Goal: Book appointment/travel/reservation

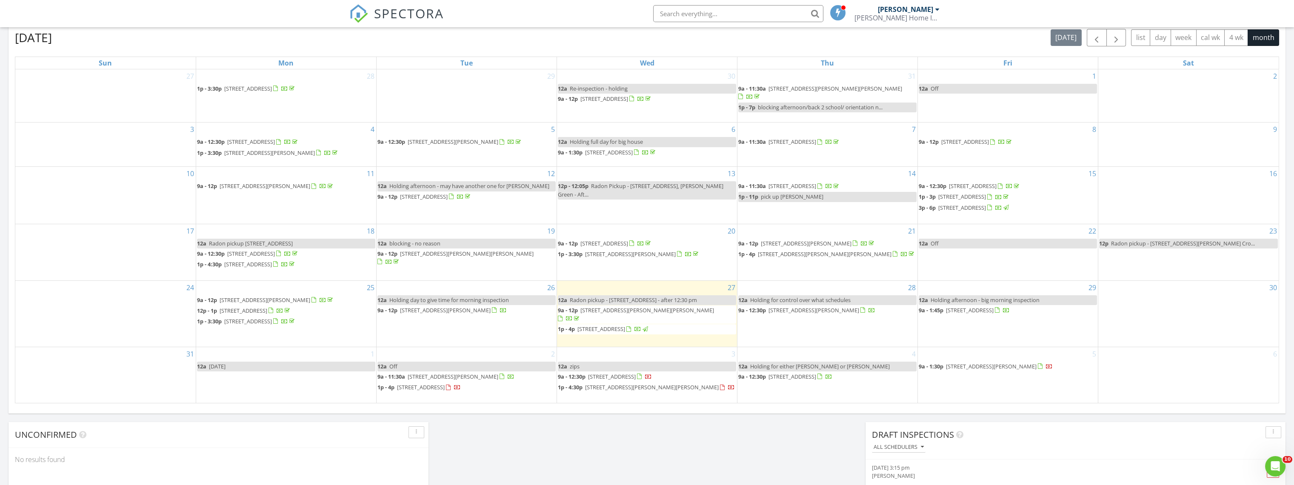
scroll to position [790, 1309]
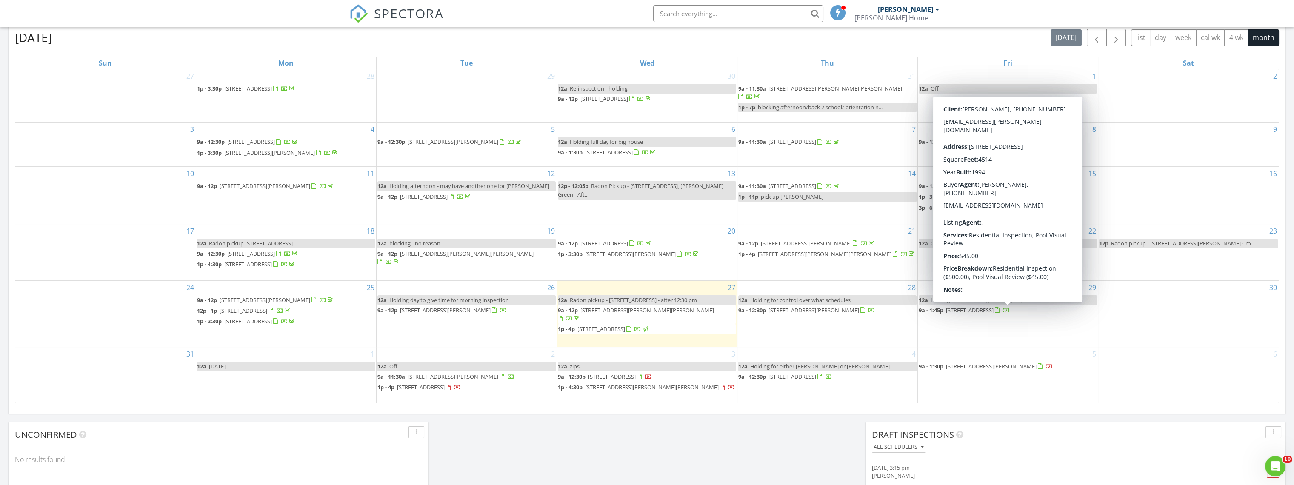
click at [845, 336] on div "28 12a Holding for control over what schedules 9a - 12:30p [STREET_ADDRESS][PER…" at bounding box center [828, 314] width 180 height 66
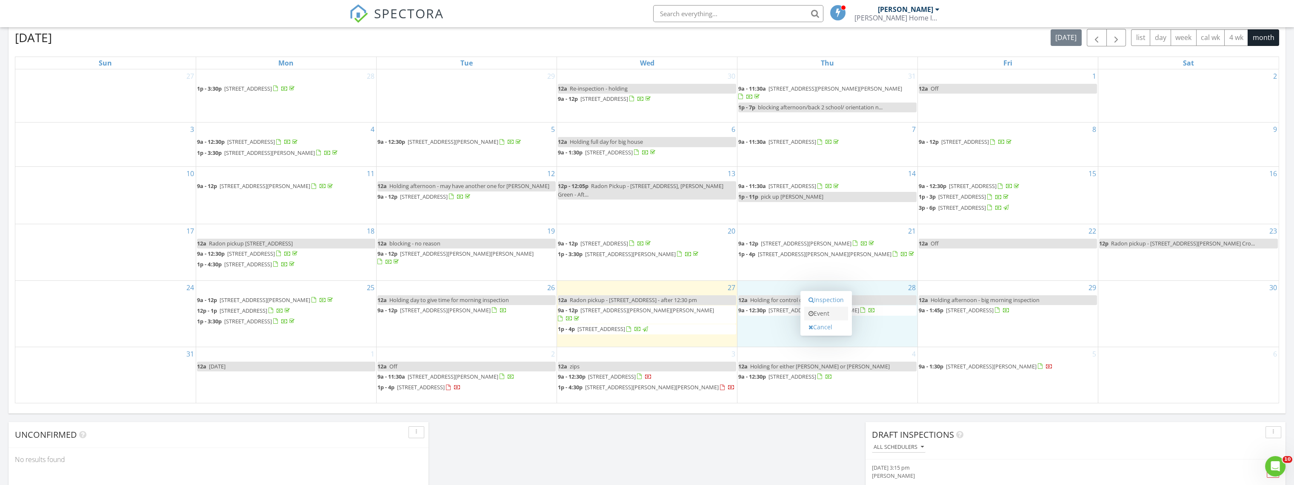
click at [830, 309] on link "Event" at bounding box center [826, 314] width 44 height 14
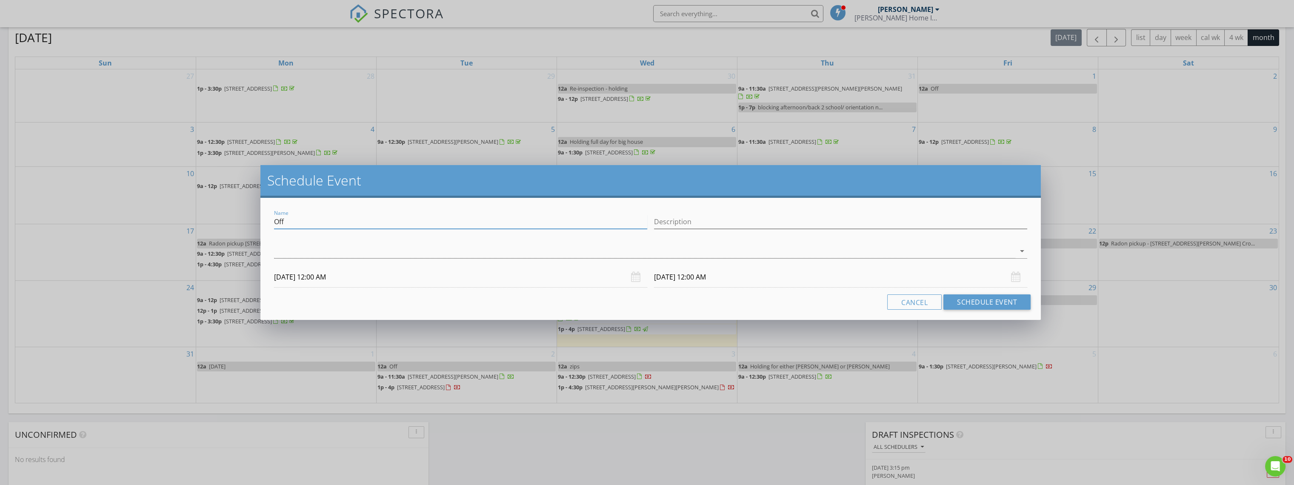
click at [340, 220] on input "Off" at bounding box center [460, 222] width 373 height 14
type input "Radon Pickup - 140 [PERSON_NAME]"
click at [698, 226] on input "Description" at bounding box center [840, 222] width 373 height 14
paste input "Radon Pickup - 140 [PERSON_NAME]"
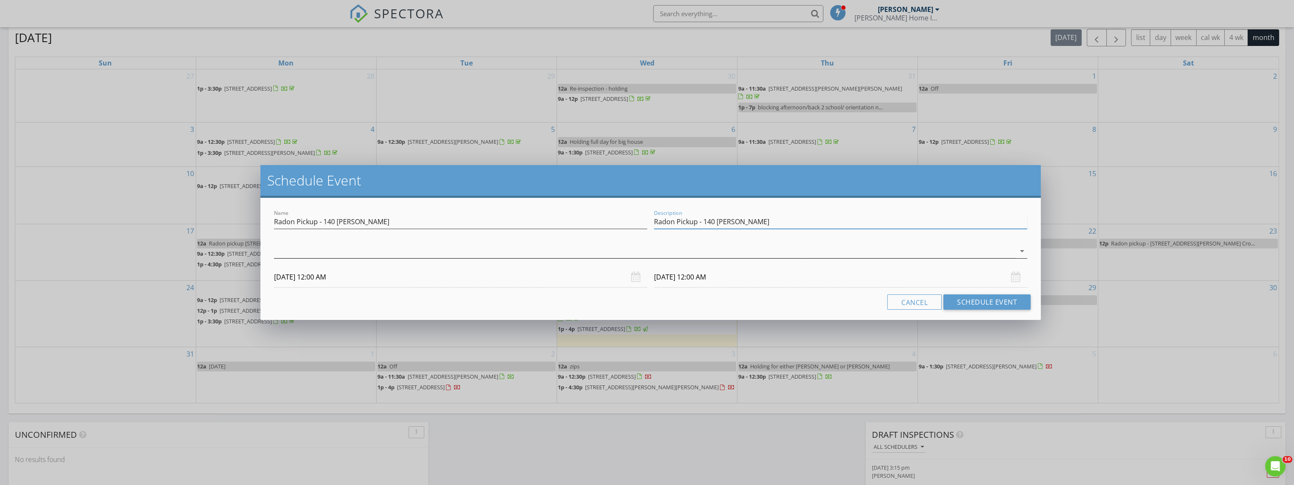
type input "Radon Pickup - 140 [PERSON_NAME]"
click at [629, 247] on div at bounding box center [645, 251] width 742 height 14
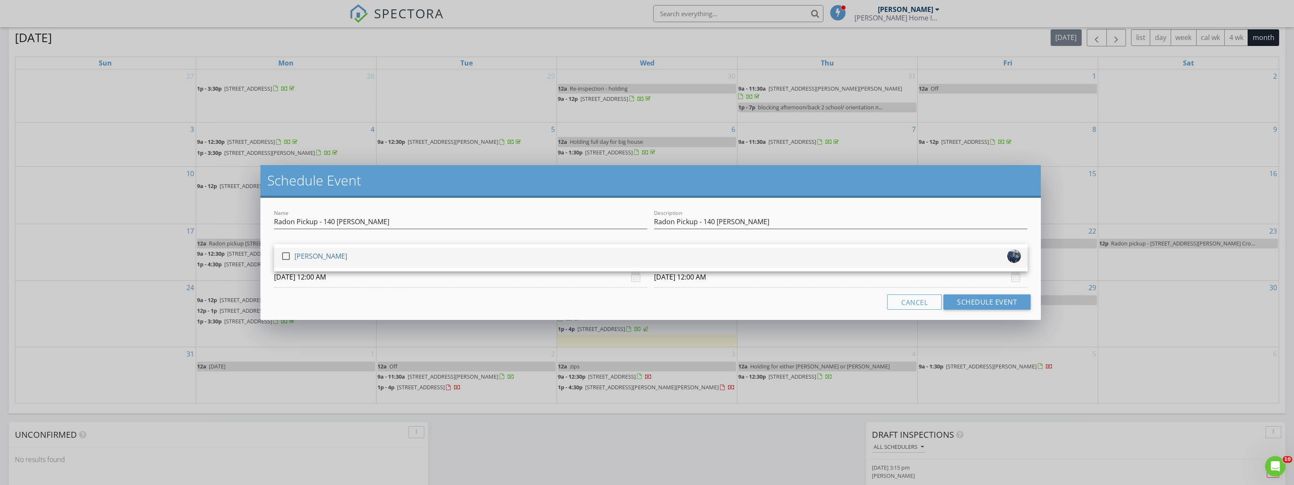
click at [605, 263] on div "check_box_outline_blank [PERSON_NAME]" at bounding box center [651, 257] width 740 height 17
click at [962, 298] on button "Schedule Event" at bounding box center [987, 302] width 87 height 15
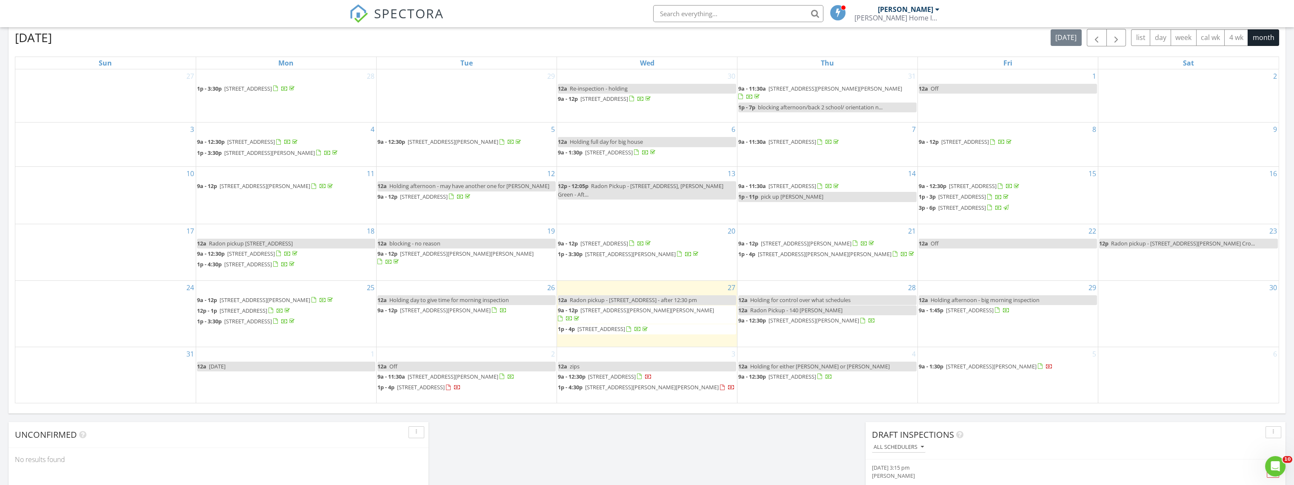
click at [581, 366] on link "12a zips" at bounding box center [647, 367] width 178 height 10
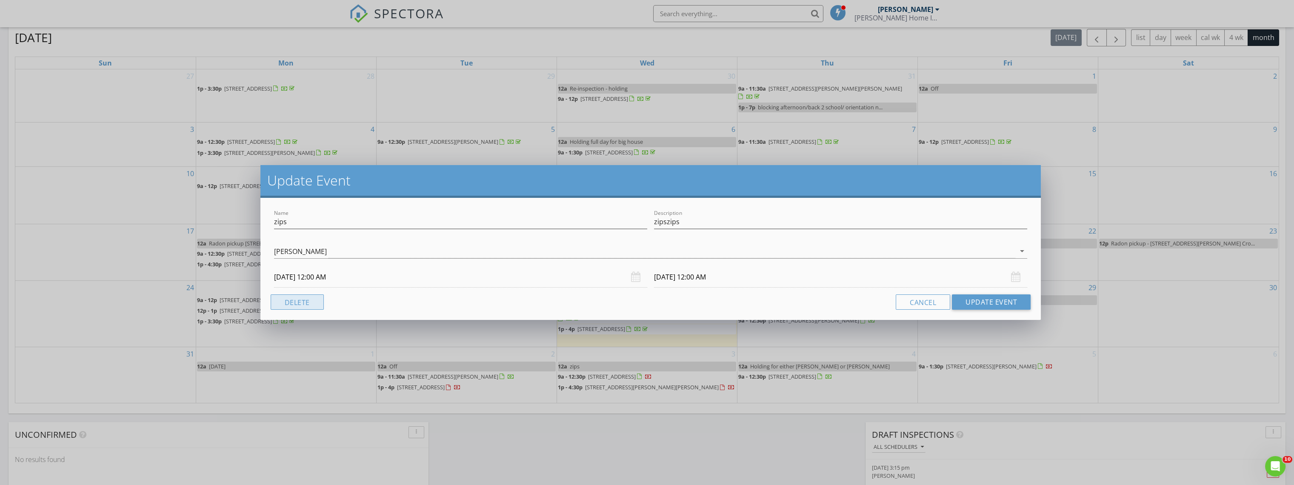
click at [313, 298] on button "Delete" at bounding box center [297, 302] width 53 height 15
